Goal: Entertainment & Leisure: Consume media (video, audio)

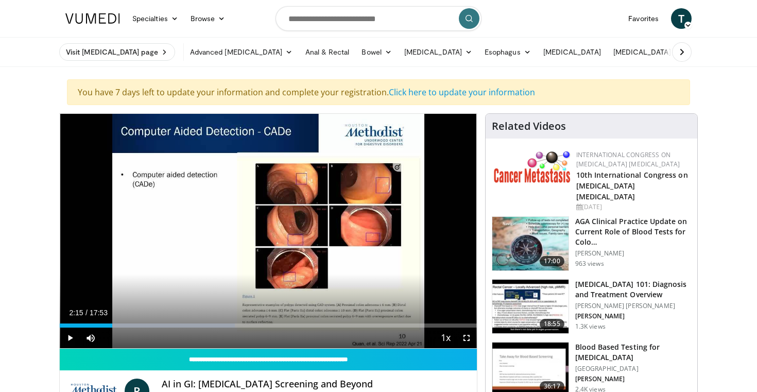
click at [74, 340] on span "Video Player" at bounding box center [70, 338] width 21 height 21
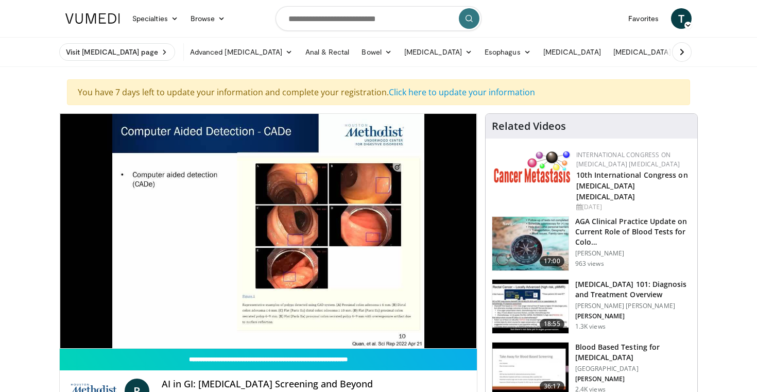
click at [682, 52] on icon at bounding box center [682, 52] width 10 height 10
click at [76, 53] on icon at bounding box center [75, 52] width 10 height 10
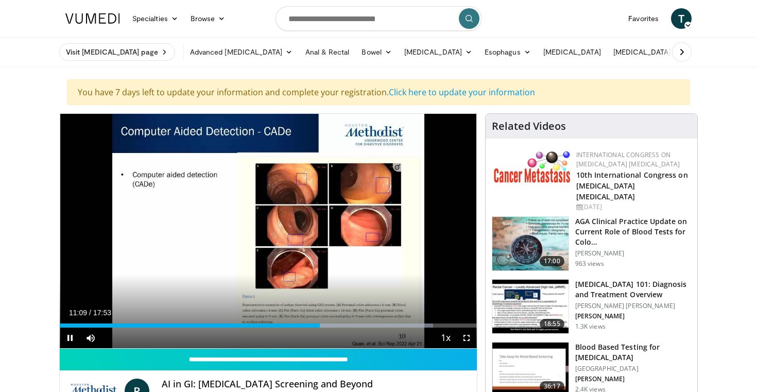
click at [72, 338] on span "Video Player" at bounding box center [70, 338] width 21 height 21
click at [286, 325] on div "09:42" at bounding box center [286, 326] width 1 height 4
click at [332, 326] on div "11:39" at bounding box center [332, 326] width 1 height 4
click at [343, 327] on div "12:08" at bounding box center [343, 326] width 1 height 4
click at [252, 326] on div "08:14" at bounding box center [252, 326] width 1 height 4
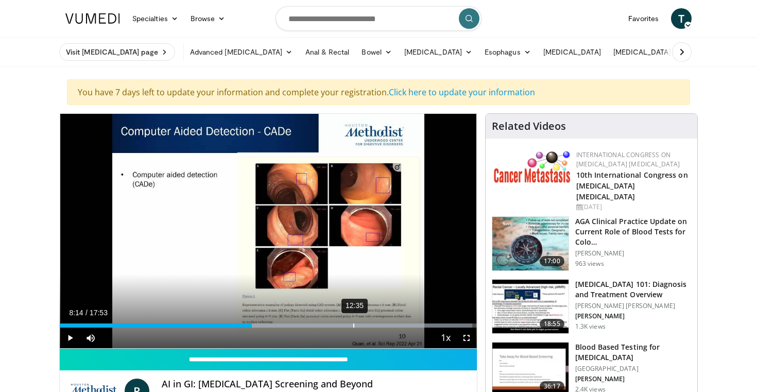
click at [353, 327] on div "12:35" at bounding box center [353, 326] width 1 height 4
click at [359, 327] on div "12:45" at bounding box center [358, 326] width 1 height 4
click at [368, 326] on div "13:12" at bounding box center [368, 326] width 1 height 4
click at [373, 327] on div "13:24" at bounding box center [373, 326] width 1 height 4
click at [377, 326] on div "13:36" at bounding box center [377, 326] width 1 height 4
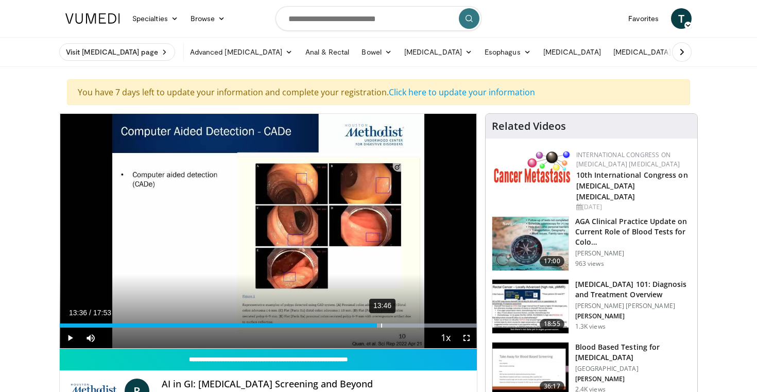
click at [381, 327] on div "13:46" at bounding box center [381, 326] width 1 height 4
click at [383, 328] on div "Current Time 13:46 / Duration 17:53 Play Skip Backward Skip Forward Mute 0% Loa…" at bounding box center [268, 338] width 417 height 21
click at [385, 325] on div "13:57" at bounding box center [385, 326] width 1 height 4
click at [391, 324] on div "14:11" at bounding box center [391, 326] width 1 height 4
click at [396, 326] on div "14:25" at bounding box center [396, 326] width 1 height 4
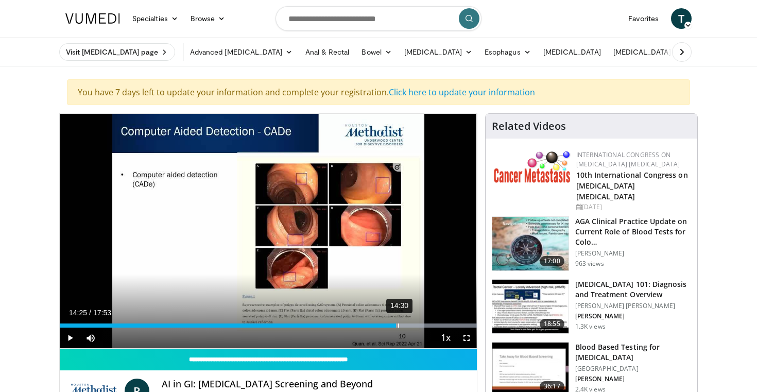
click at [399, 326] on div "14:30" at bounding box center [398, 326] width 1 height 4
click at [401, 326] on div "14:38" at bounding box center [401, 326] width 1 height 4
click at [407, 326] on div "14:51" at bounding box center [407, 326] width 1 height 4
click at [411, 326] on div "15:02" at bounding box center [411, 326] width 1 height 4
click at [414, 327] on div "15:10" at bounding box center [414, 326] width 1 height 4
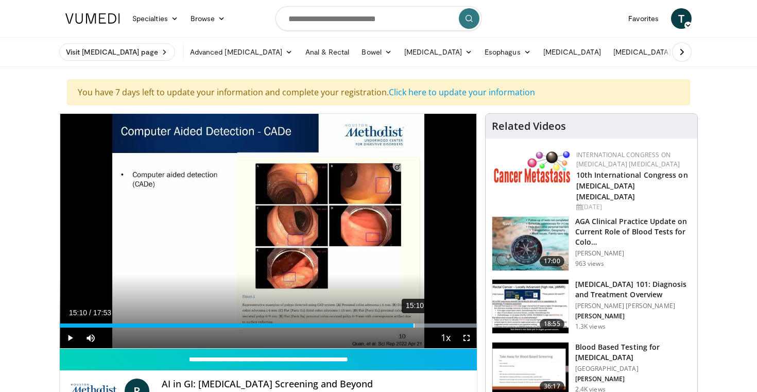
click at [414, 327] on div "15:10" at bounding box center [414, 326] width 1 height 4
click at [416, 326] on div "15:16" at bounding box center [416, 326] width 1 height 4
click at [420, 326] on div "15:25" at bounding box center [420, 326] width 1 height 4
click at [423, 327] on div "15:33" at bounding box center [423, 326] width 1 height 4
click at [430, 324] on div "15:51" at bounding box center [430, 326] width 1 height 4
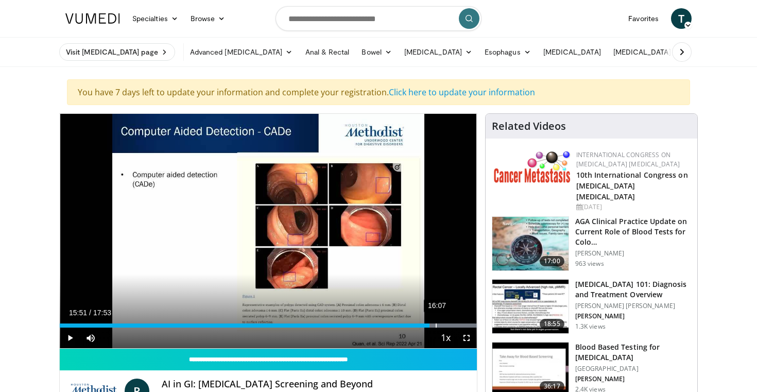
click at [436, 324] on div "16:07" at bounding box center [436, 326] width 1 height 4
click at [438, 324] on div "16:12" at bounding box center [438, 326] width 1 height 4
click at [440, 324] on div "16:16" at bounding box center [440, 326] width 1 height 4
click at [444, 324] on div "16:25" at bounding box center [443, 326] width 1 height 4
click at [448, 324] on div "16:37" at bounding box center [448, 326] width 1 height 4
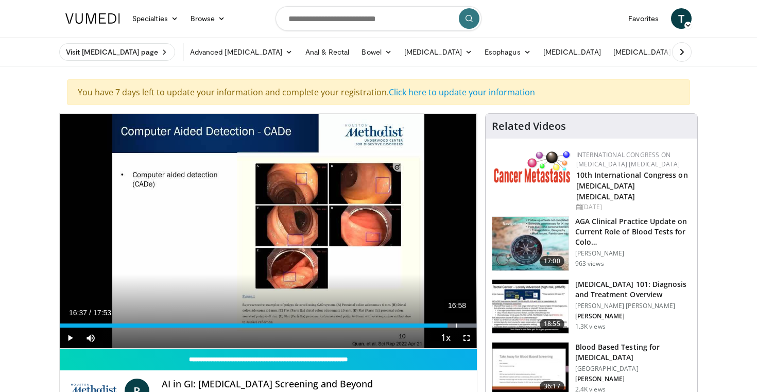
click at [456, 324] on div "16:58" at bounding box center [456, 326] width 1 height 4
click at [460, 324] on div "17:07" at bounding box center [460, 326] width 1 height 4
click at [463, 324] on div "17:17" at bounding box center [463, 326] width 1 height 4
click at [67, 325] on div "00:18" at bounding box center [67, 326] width 1 height 4
click at [73, 326] on div "00:33" at bounding box center [73, 326] width 1 height 4
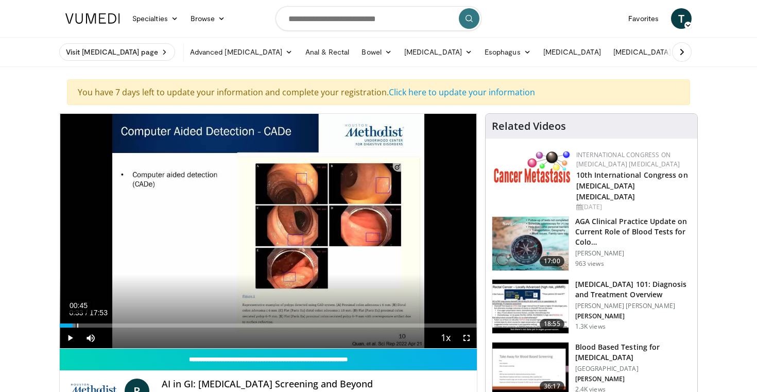
click at [78, 325] on div "00:45" at bounding box center [77, 326] width 1 height 4
click at [83, 326] on div "01:00" at bounding box center [83, 326] width 1 height 4
click at [88, 326] on div "01:11" at bounding box center [88, 326] width 1 height 4
click at [92, 325] on div "01:23" at bounding box center [92, 326] width 1 height 4
click at [95, 325] on div "01:30" at bounding box center [95, 326] width 1 height 4
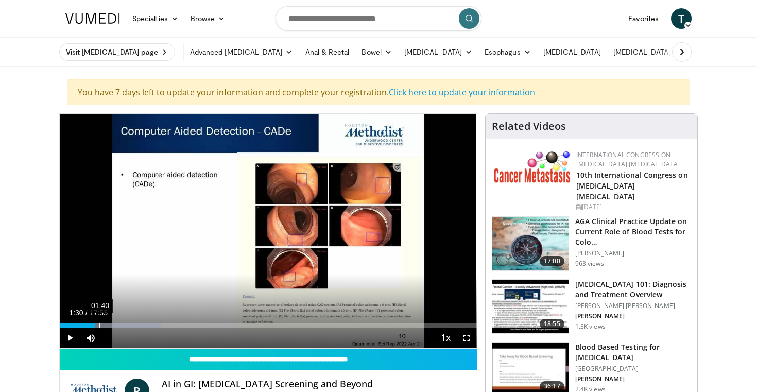
click at [99, 325] on div "01:40" at bounding box center [99, 326] width 1 height 4
click at [102, 325] on div "01:47" at bounding box center [102, 326] width 1 height 4
click at [108, 325] on div "02:03" at bounding box center [108, 326] width 1 height 4
click at [115, 325] on div "02:20" at bounding box center [114, 326] width 1 height 4
click at [118, 326] on div "02:29" at bounding box center [118, 326] width 1 height 4
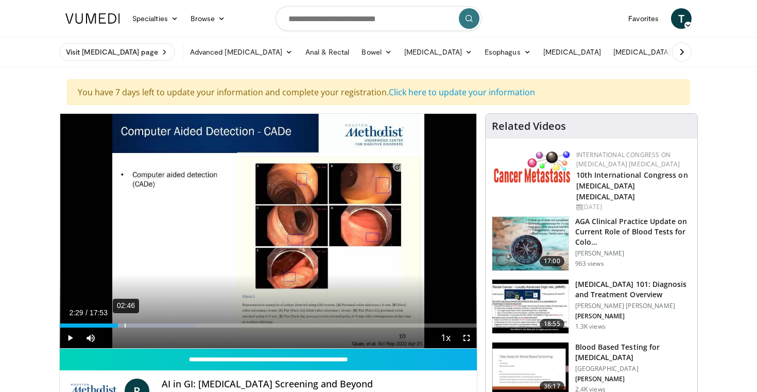
click at [125, 325] on div "02:46" at bounding box center [125, 326] width 1 height 4
click at [131, 325] on div "03:01" at bounding box center [130, 326] width 1 height 4
click at [137, 325] on div "03:17" at bounding box center [137, 326] width 1 height 4
click at [142, 325] on div "03:30" at bounding box center [142, 326] width 1 height 4
click at [145, 325] on div "03:38" at bounding box center [145, 326] width 1 height 4
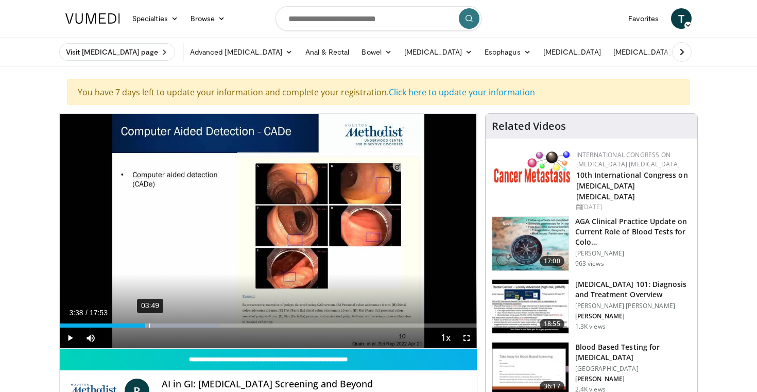
click at [149, 325] on div "03:49" at bounding box center [149, 326] width 1 height 4
click at [155, 325] on div "04:05" at bounding box center [155, 326] width 1 height 4
click at [165, 325] on div "04:28" at bounding box center [164, 326] width 1 height 4
click at [173, 324] on div "04:50" at bounding box center [173, 326] width 1 height 4
click at [179, 324] on div "05:06" at bounding box center [179, 326] width 1 height 4
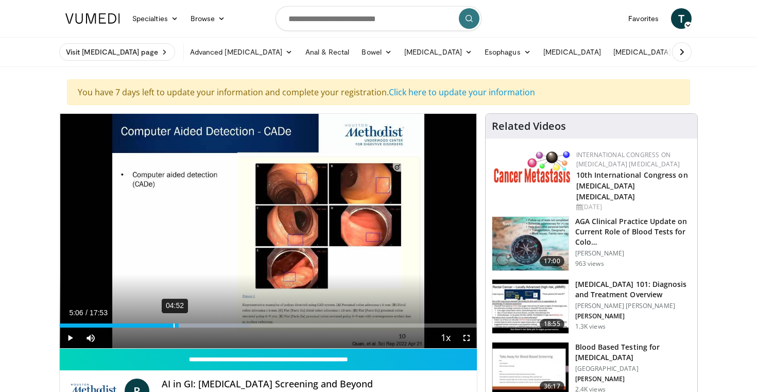
click at [174, 322] on div "Loaded : 45.70% 04:52 05:06" at bounding box center [268, 323] width 417 height 10
click at [178, 324] on div "05:00" at bounding box center [177, 326] width 1 height 4
click at [179, 324] on div "05:07" at bounding box center [179, 326] width 1 height 4
click at [181, 324] on div "05:11" at bounding box center [181, 326] width 1 height 4
click at [183, 324] on div "05:17" at bounding box center [183, 326] width 1 height 4
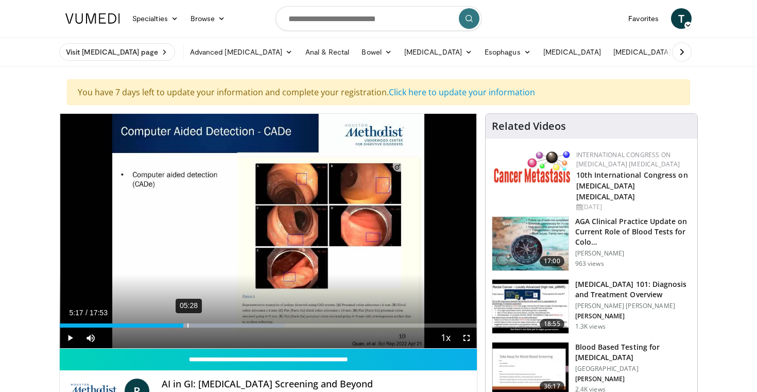
click at [189, 324] on div "05:28" at bounding box center [188, 326] width 1 height 4
click at [198, 325] on div "05:56" at bounding box center [198, 326] width 1 height 4
click at [210, 325] on div "06:25" at bounding box center [210, 326] width 1 height 4
click at [226, 326] on div "07:07" at bounding box center [226, 326] width 1 height 4
click at [229, 326] on div "07:13" at bounding box center [228, 326] width 1 height 4
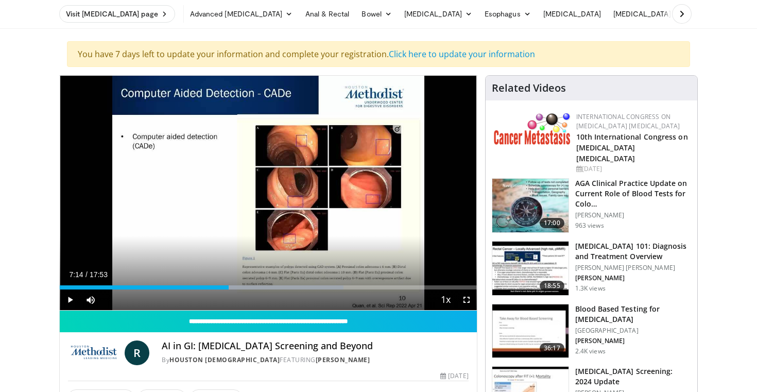
scroll to position [41, 0]
